Goal: Check status: Check status

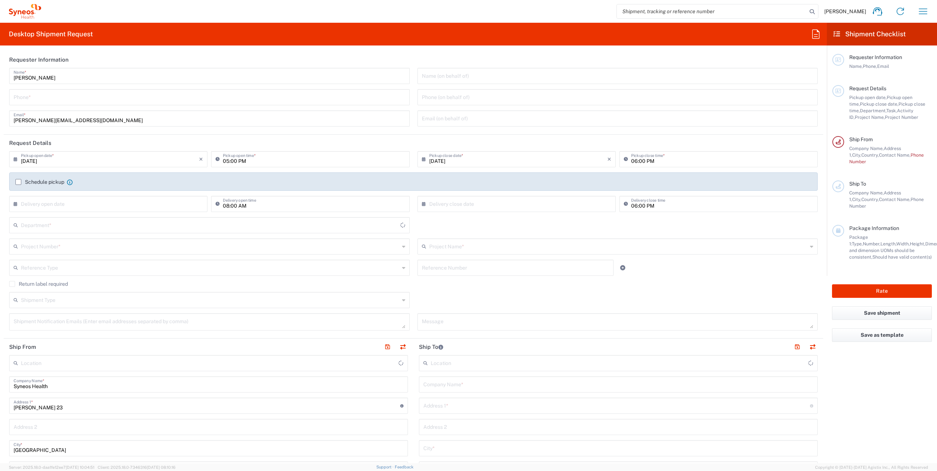
type input "3110"
type input "[GEOGRAPHIC_DATA]"
type input "Syneos Health d.o.o. [GEOGRAPHIC_DATA]-[GEOGRAPHIC_DATA]"
click at [861, 36] on h2 "Shipment Checklist" at bounding box center [869, 34] width 72 height 9
click at [919, 11] on icon "button" at bounding box center [923, 11] width 8 height 6
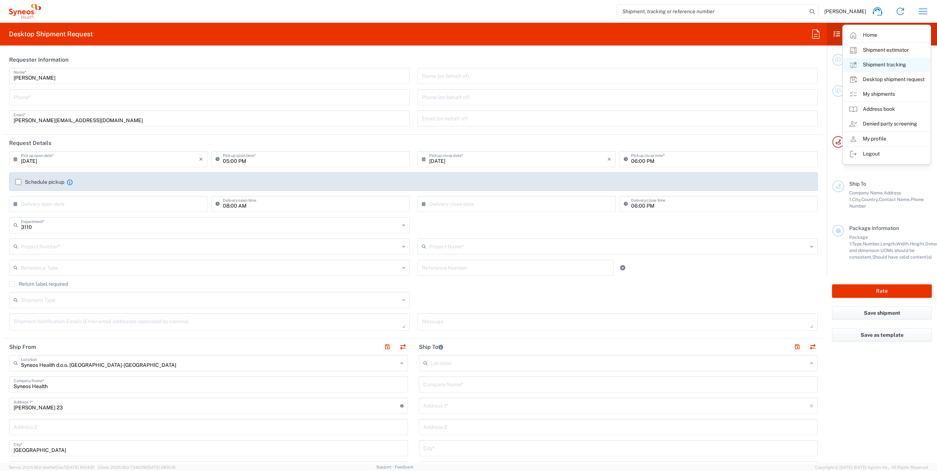
click at [888, 64] on link "Shipment tracking" at bounding box center [886, 65] width 87 height 15
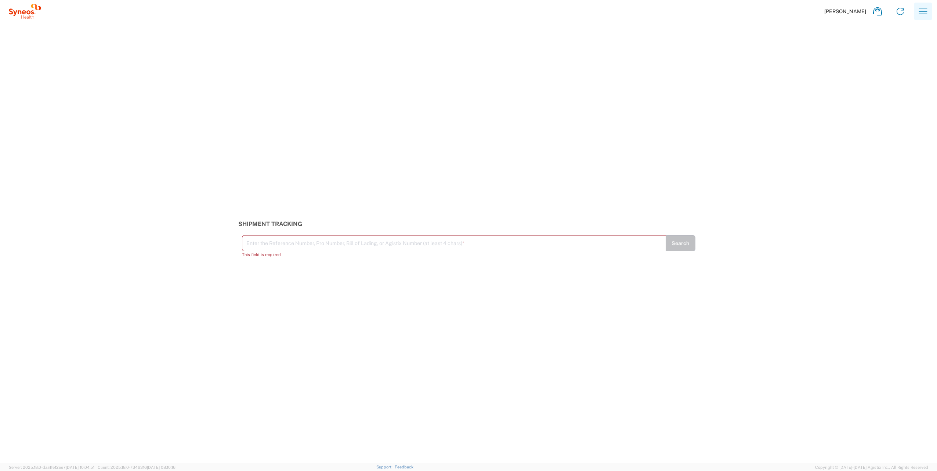
click at [919, 8] on icon "button" at bounding box center [923, 12] width 12 height 12
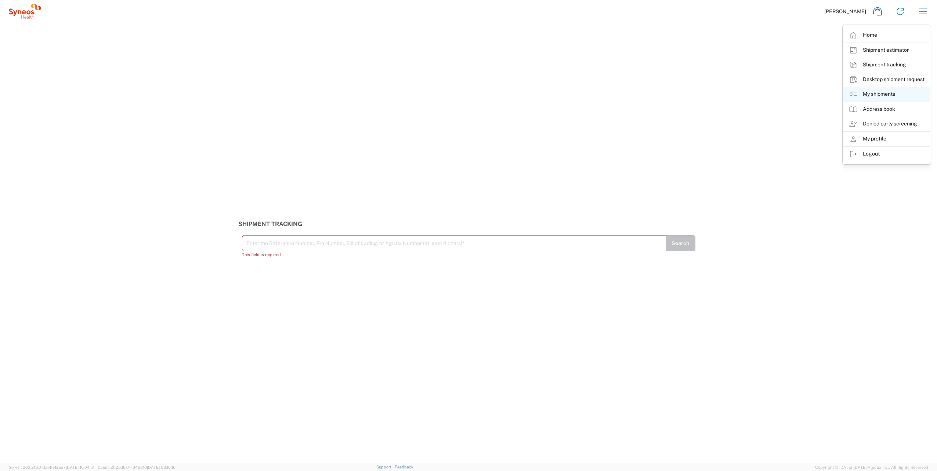
click at [887, 95] on link "My shipments" at bounding box center [886, 94] width 87 height 15
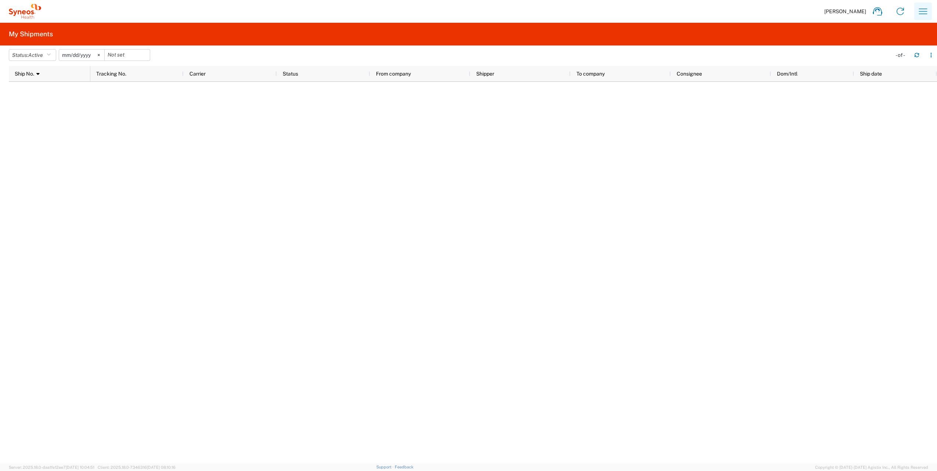
click at [924, 13] on icon "button" at bounding box center [923, 12] width 12 height 12
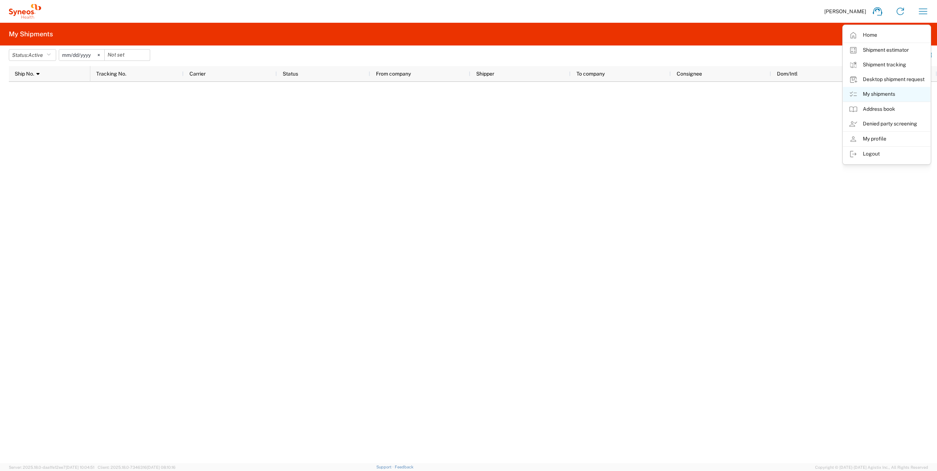
click at [880, 93] on link "My shipments" at bounding box center [886, 94] width 87 height 15
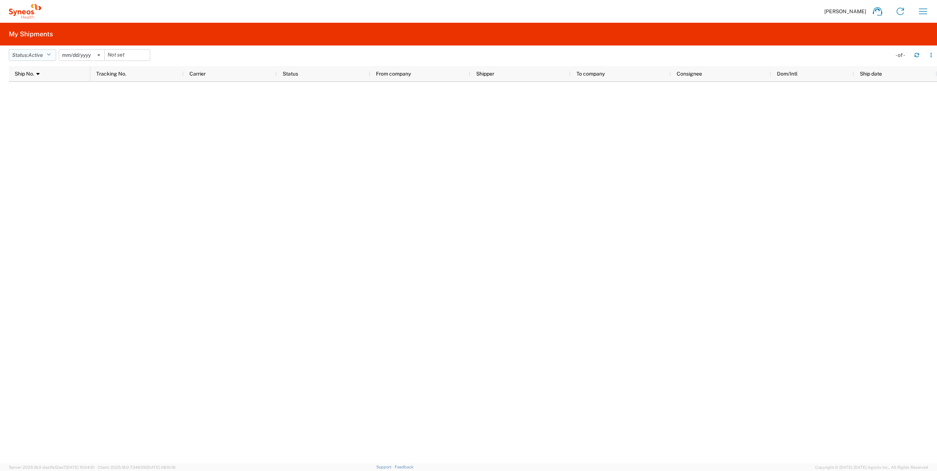
click at [43, 57] on span "Active" at bounding box center [35, 55] width 15 height 6
click at [41, 96] on span "All" at bounding box center [52, 93] width 86 height 11
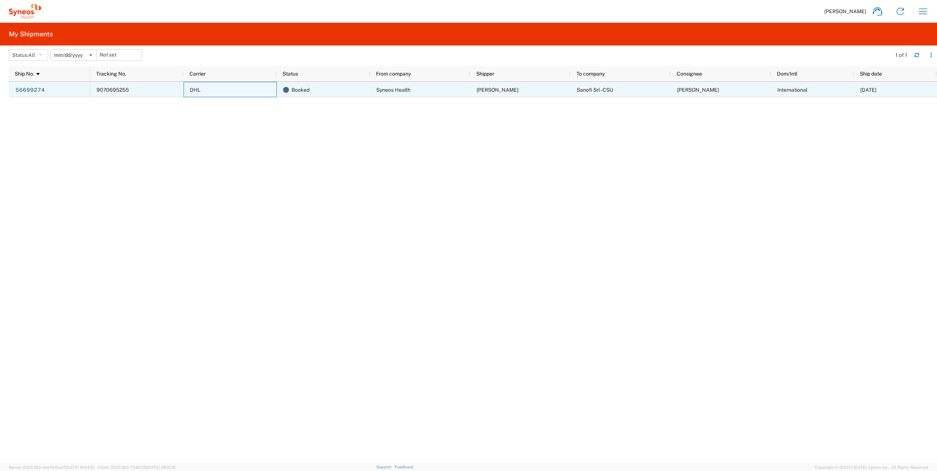
click at [272, 94] on div "DHL" at bounding box center [230, 89] width 93 height 15
click at [255, 86] on div "DHL" at bounding box center [230, 89] width 93 height 15
click at [39, 89] on link "56699274" at bounding box center [30, 90] width 30 height 12
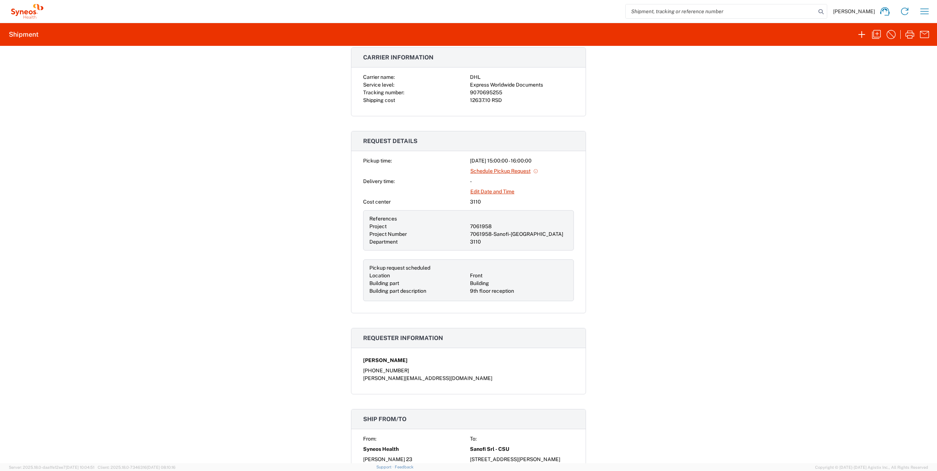
scroll to position [220, 0]
click at [486, 187] on link "Edit Date and Time" at bounding box center [492, 190] width 45 height 13
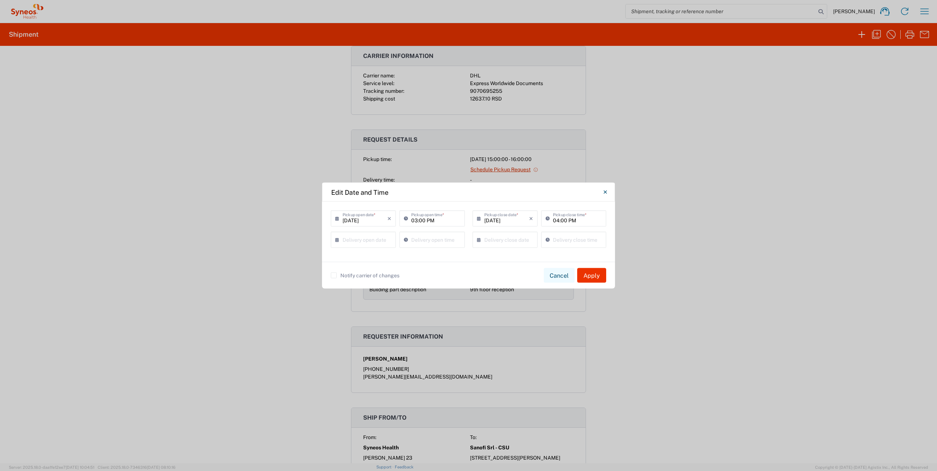
click at [559, 277] on button "Cancel" at bounding box center [559, 275] width 31 height 15
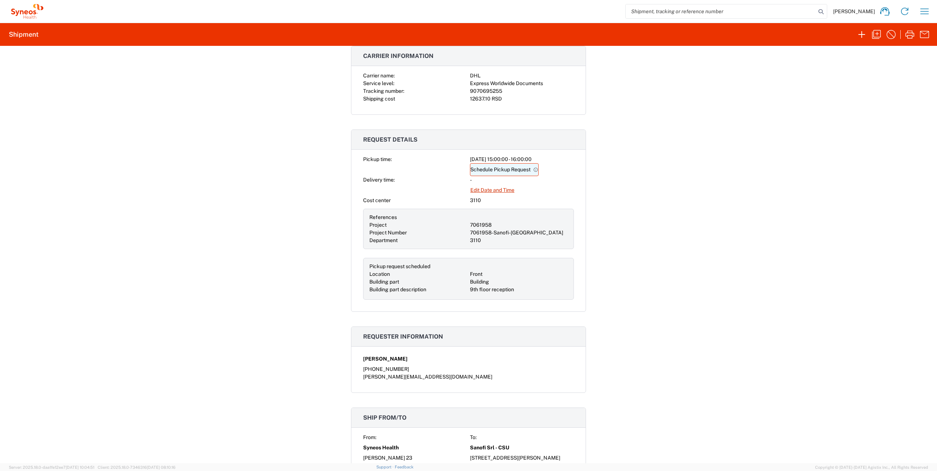
click at [484, 166] on link "Schedule Pickup Request" at bounding box center [504, 169] width 69 height 13
click at [484, 168] on link "Schedule Pickup Request" at bounding box center [504, 169] width 69 height 13
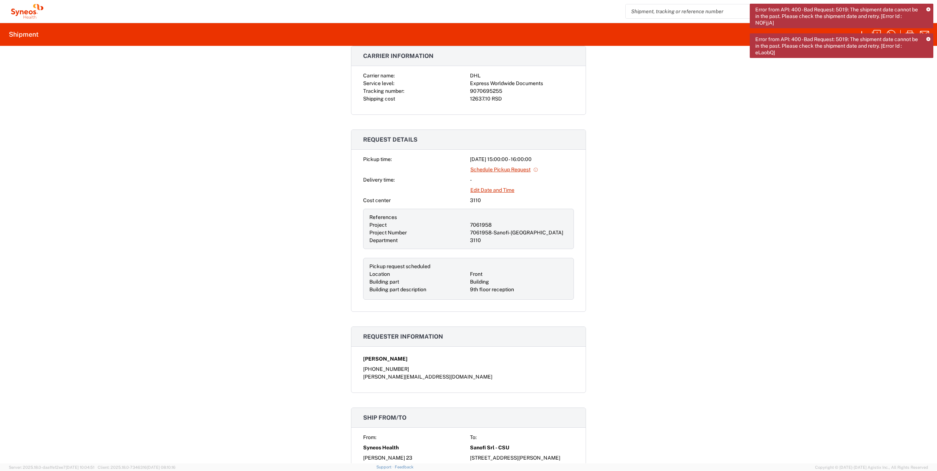
click at [493, 186] on link "Edit Date and Time" at bounding box center [492, 190] width 45 height 13
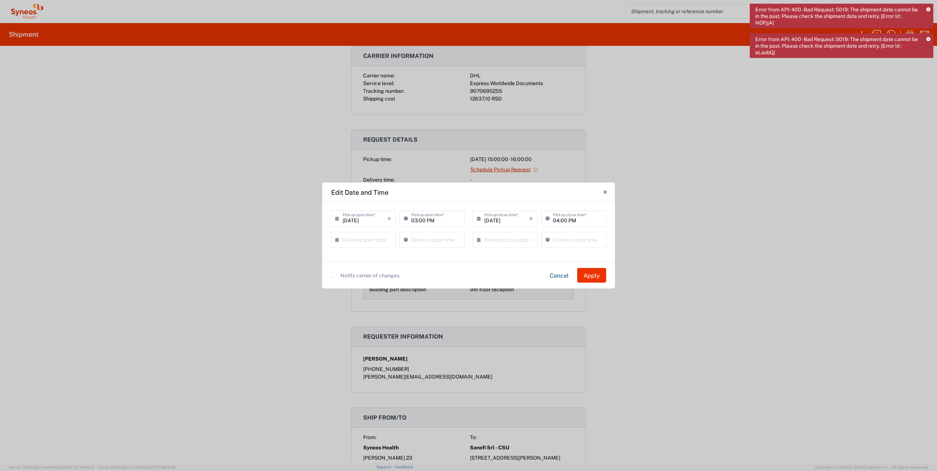
click at [386, 220] on input "[DATE]" at bounding box center [365, 218] width 45 height 13
click at [377, 256] on span "4" at bounding box center [376, 254] width 11 height 10
type input "[DATE]"
click at [437, 221] on input "03:00 PM" at bounding box center [435, 218] width 49 height 13
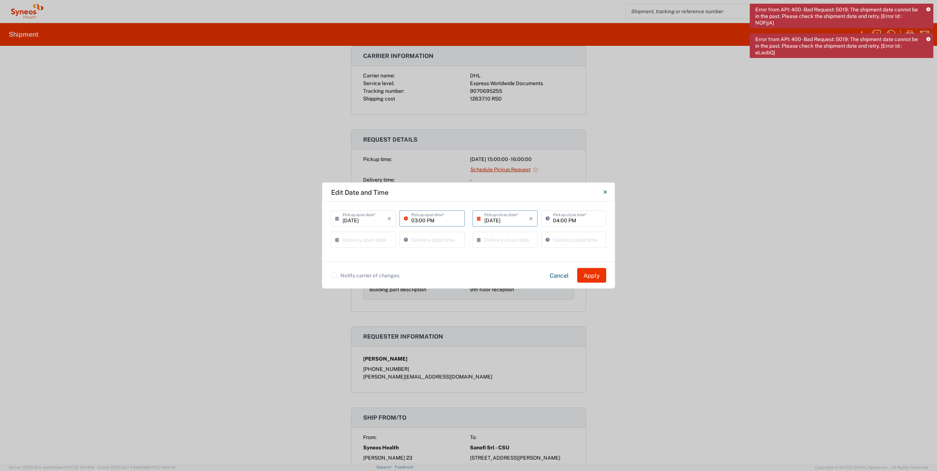
click at [437, 221] on input "03:00 PM" at bounding box center [435, 218] width 49 height 13
drag, startPoint x: 437, startPoint y: 221, endPoint x: 414, endPoint y: 221, distance: 22.8
click at [414, 221] on input "03:00 PM" at bounding box center [435, 218] width 49 height 13
click at [408, 217] on icon at bounding box center [407, 219] width 7 height 12
click at [405, 217] on icon at bounding box center [407, 219] width 7 height 12
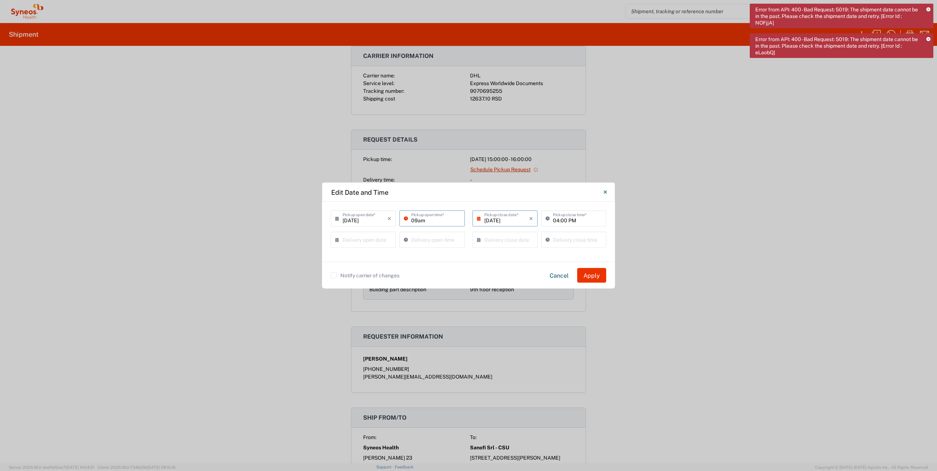
type input "09am"
type input "04:51 PM"
click at [428, 238] on input "04:51 PM" at bounding box center [435, 239] width 49 height 13
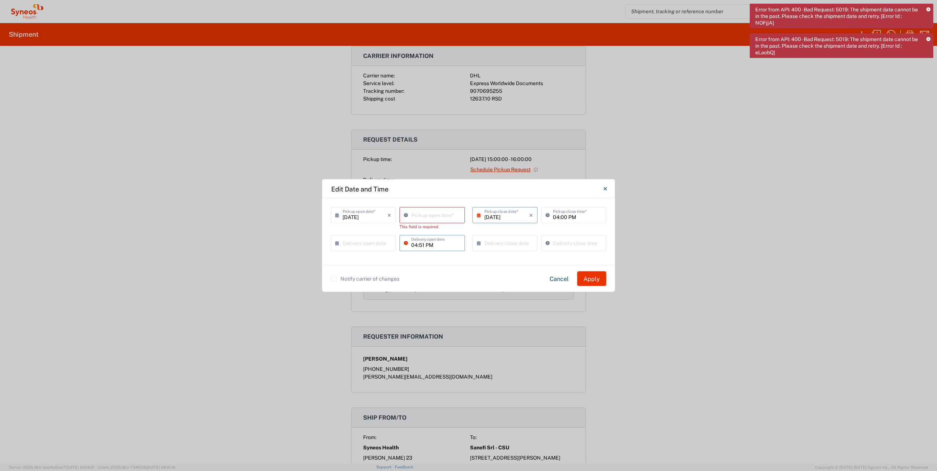
type input "04:51 PM"
click at [432, 216] on input "04:51 PM" at bounding box center [435, 215] width 49 height 13
click at [424, 215] on input "04:51 PM" at bounding box center [435, 215] width 49 height 13
click at [415, 218] on input "04:51 PM" at bounding box center [435, 215] width 49 height 13
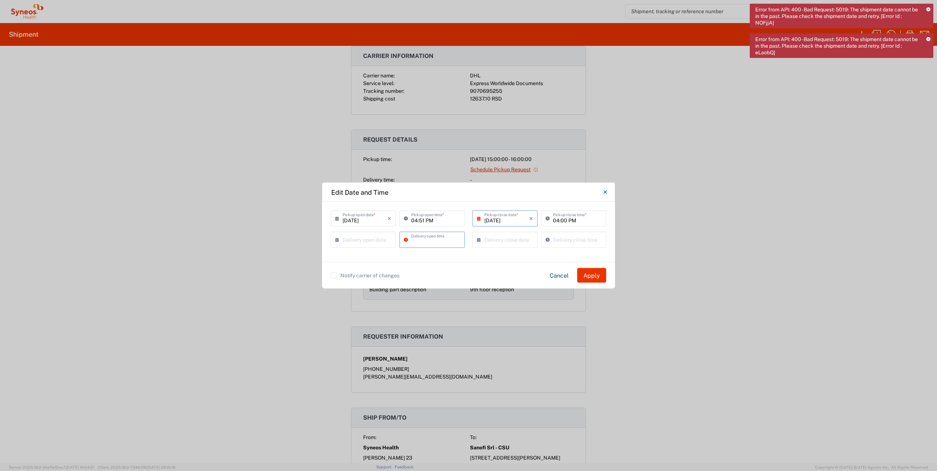
click at [446, 217] on input "04:51 PM" at bounding box center [435, 218] width 49 height 13
drag, startPoint x: 437, startPoint y: 222, endPoint x: 408, endPoint y: 221, distance: 29.0
click at [408, 221] on div "04:51 PM Pickup open time *" at bounding box center [431, 219] width 65 height 16
type input "09:00 AM"
click at [482, 220] on icon at bounding box center [480, 219] width 7 height 12
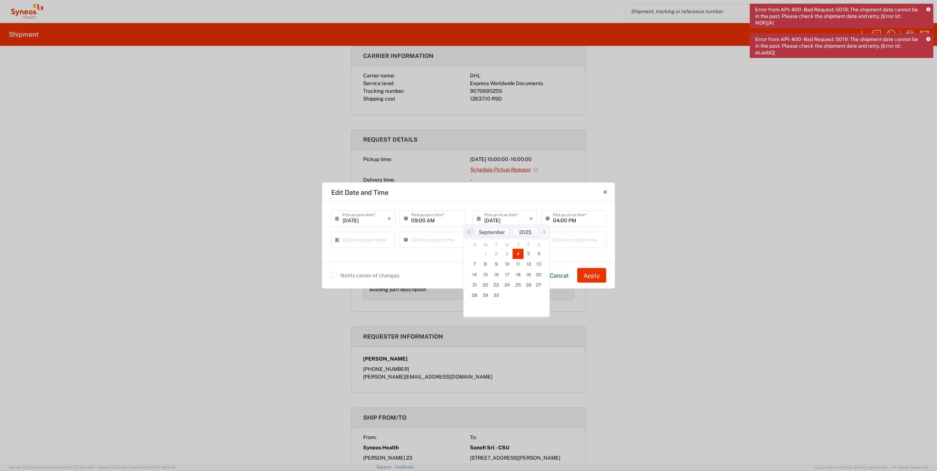
click at [443, 249] on div "Delivery open time" at bounding box center [432, 242] width 69 height 21
click at [589, 276] on button "Apply" at bounding box center [591, 275] width 29 height 15
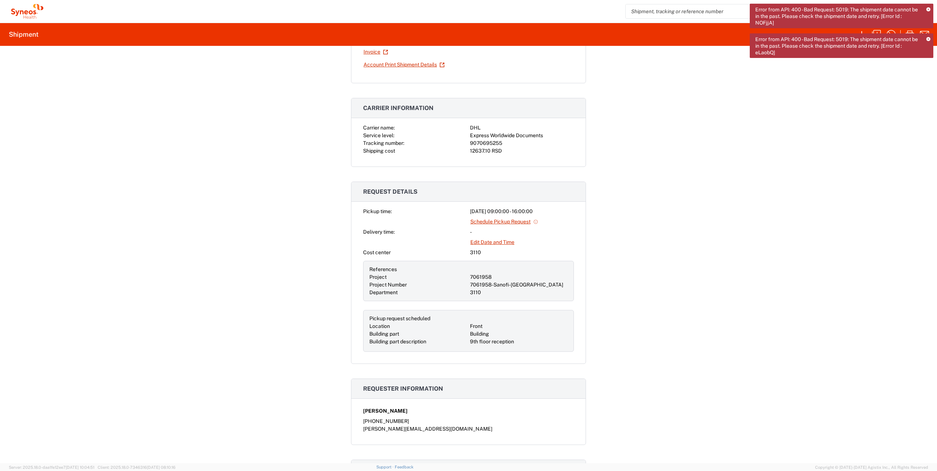
scroll to position [117, 0]
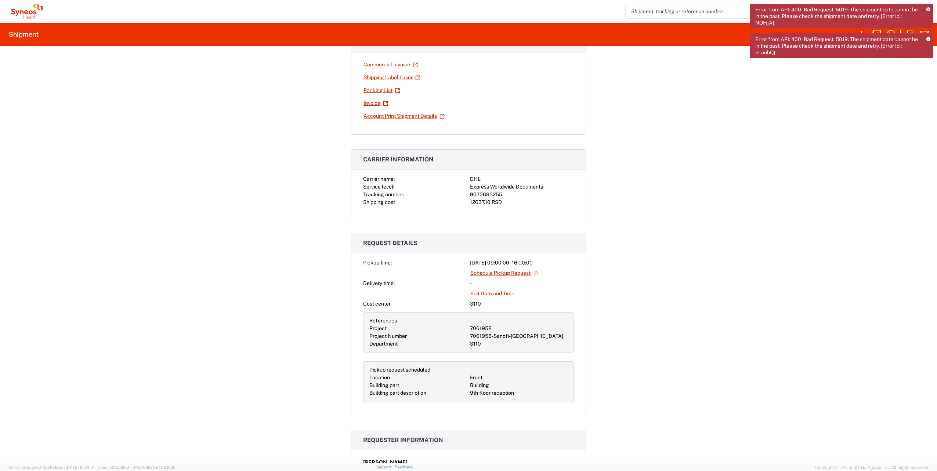
click at [927, 38] on icon at bounding box center [928, 39] width 4 height 4
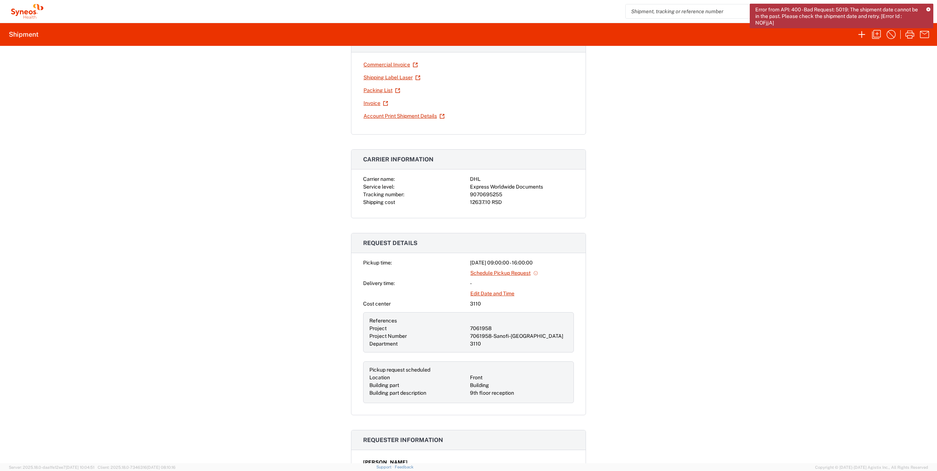
click at [928, 10] on icon at bounding box center [928, 10] width 4 height 4
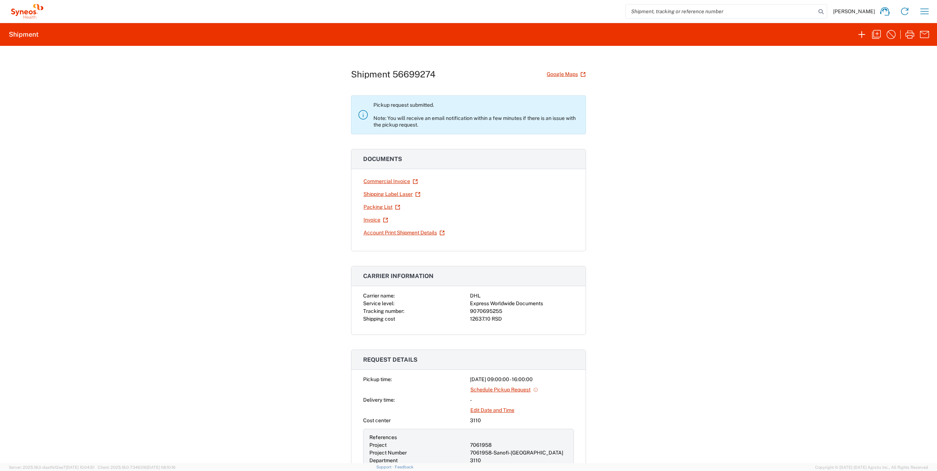
scroll to position [73, 0]
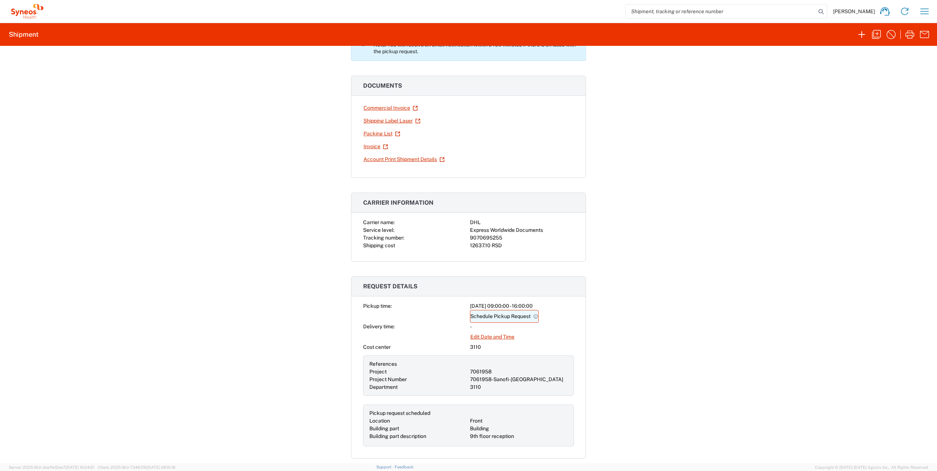
click at [512, 314] on link "Schedule Pickup Request" at bounding box center [504, 316] width 69 height 13
